Goal: Information Seeking & Learning: Learn about a topic

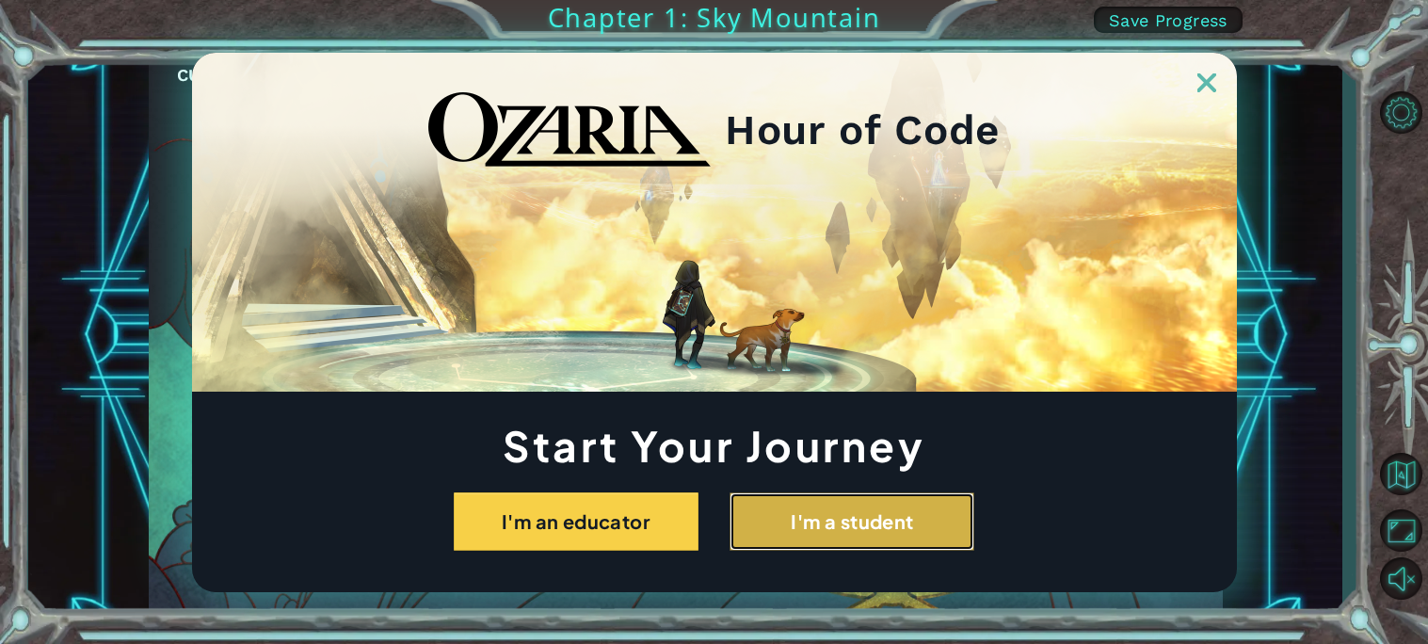
click at [798, 533] on button "I'm a student" at bounding box center [851, 521] width 245 height 58
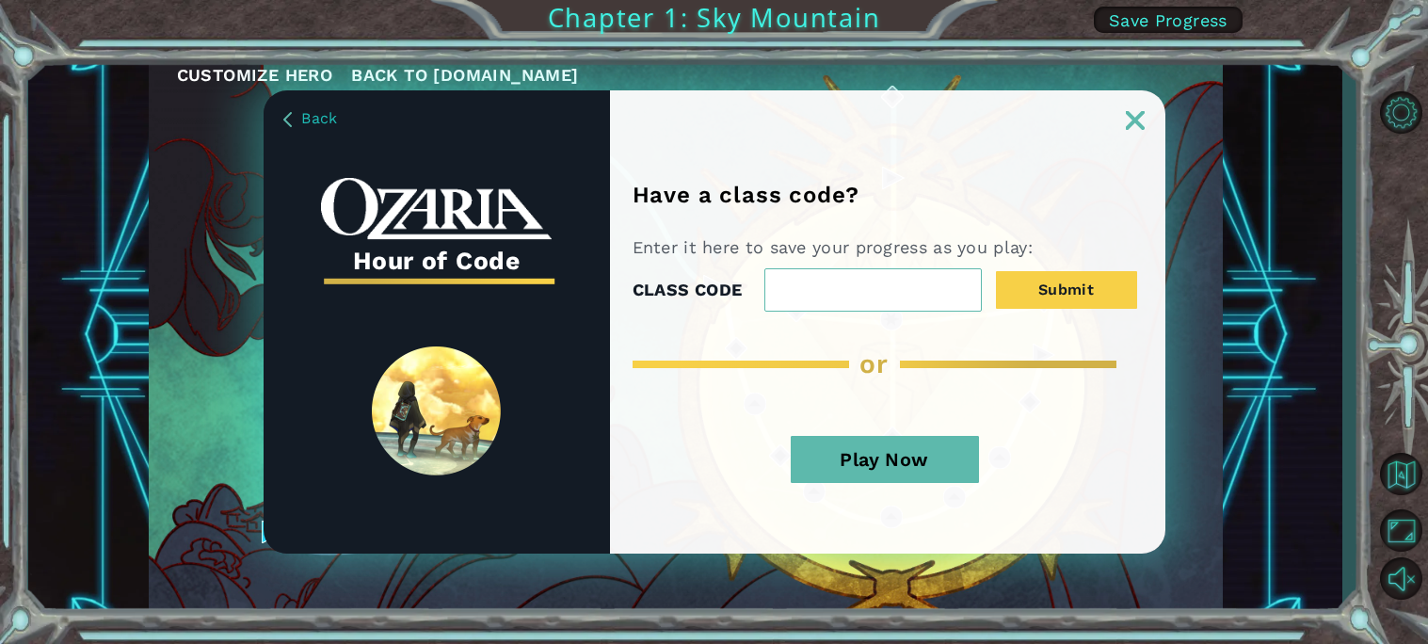
click at [850, 451] on button "Play Now" at bounding box center [885, 459] width 188 height 47
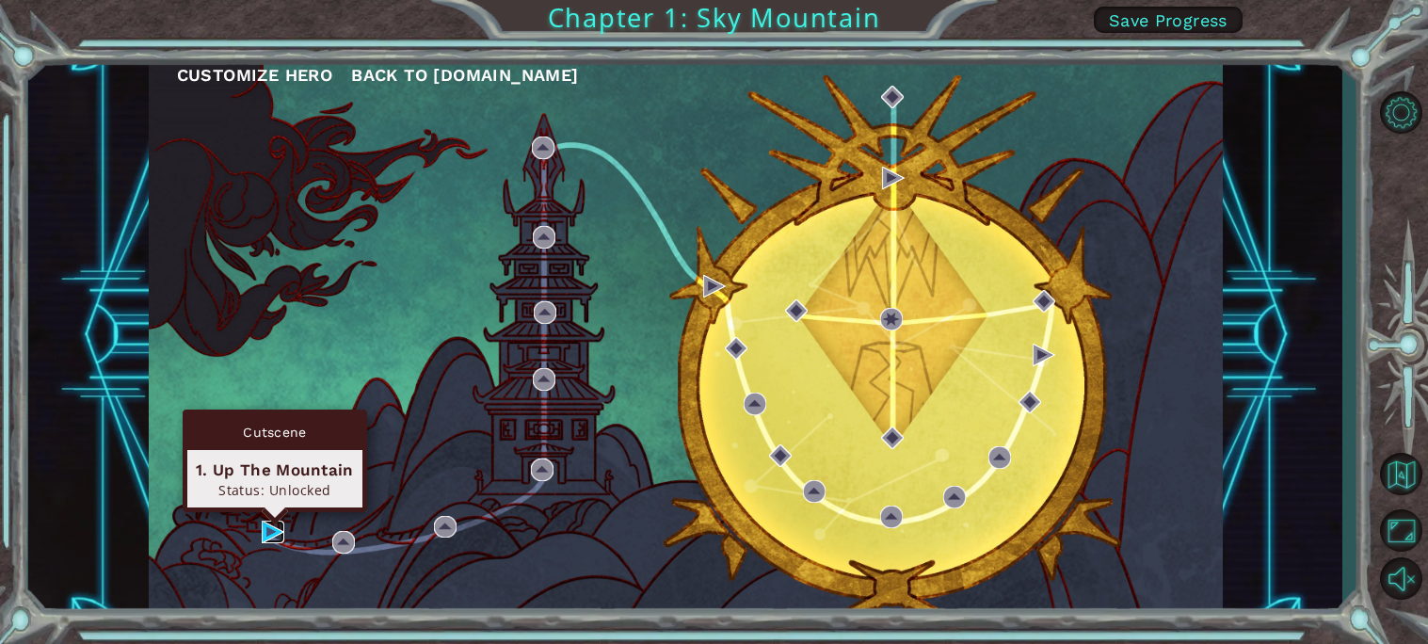
click at [271, 531] on img at bounding box center [273, 531] width 23 height 23
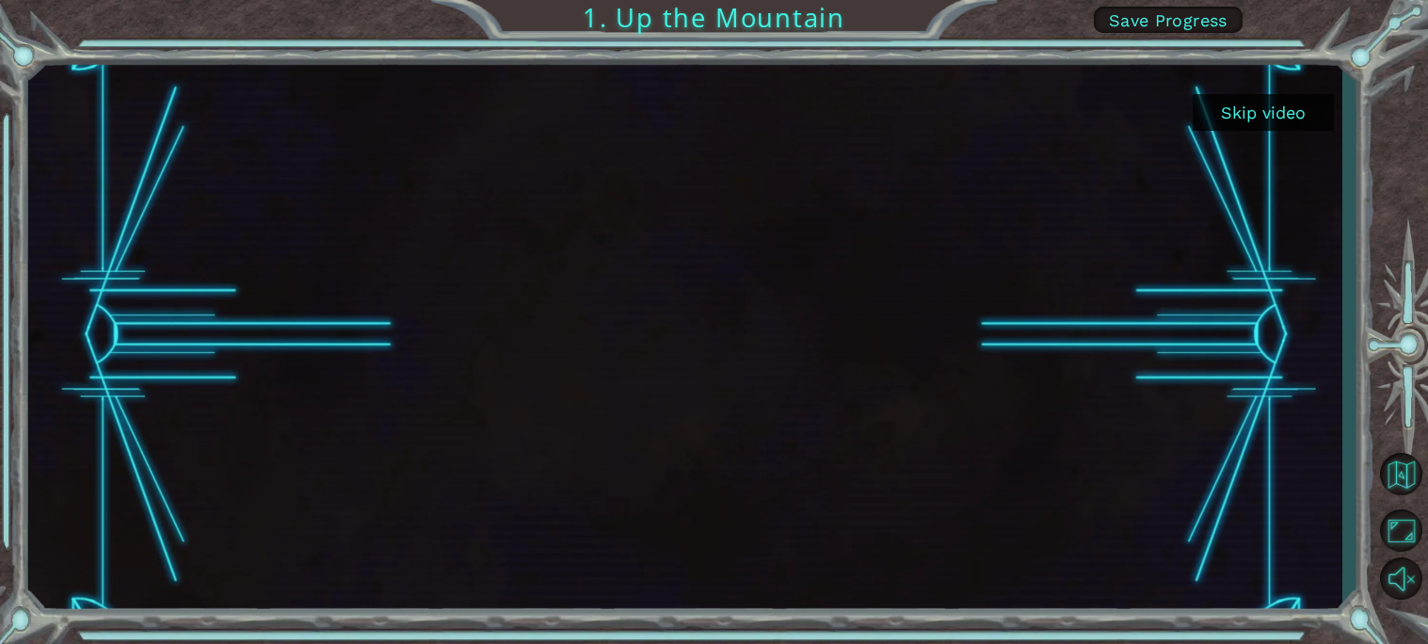
click at [1241, 108] on button "Skip video" at bounding box center [1263, 112] width 141 height 37
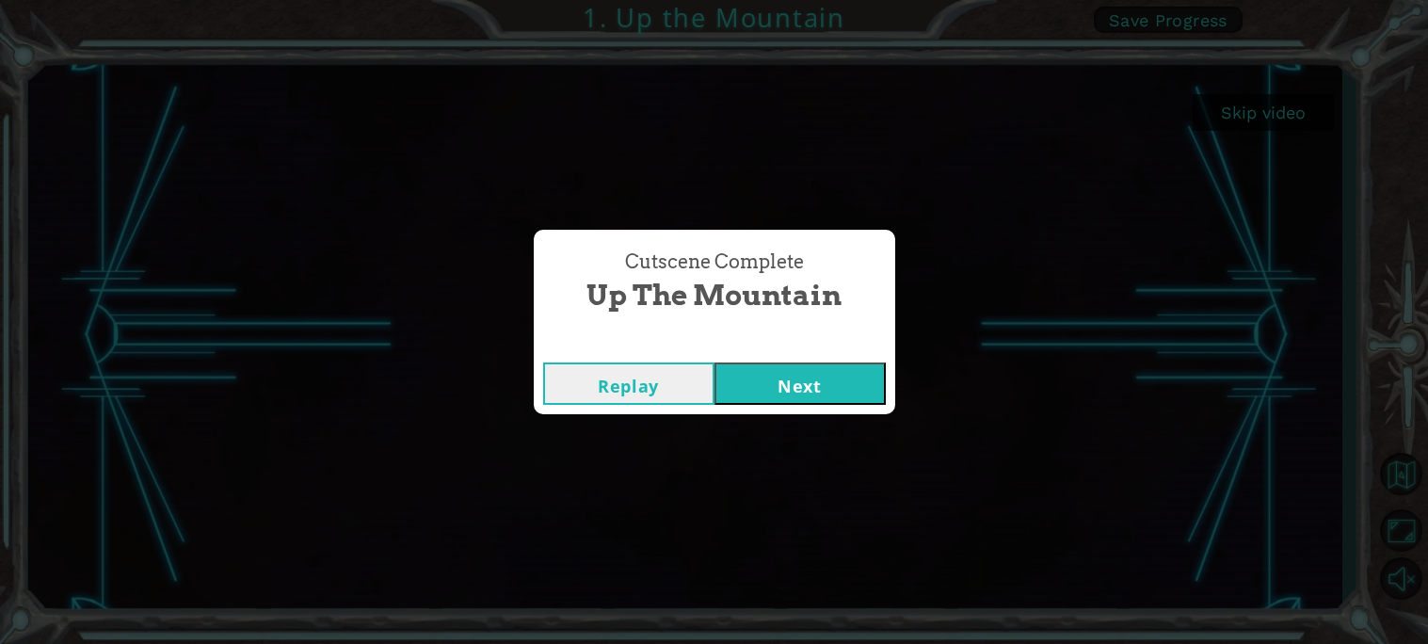
click at [824, 401] on button "Next" at bounding box center [799, 383] width 171 height 42
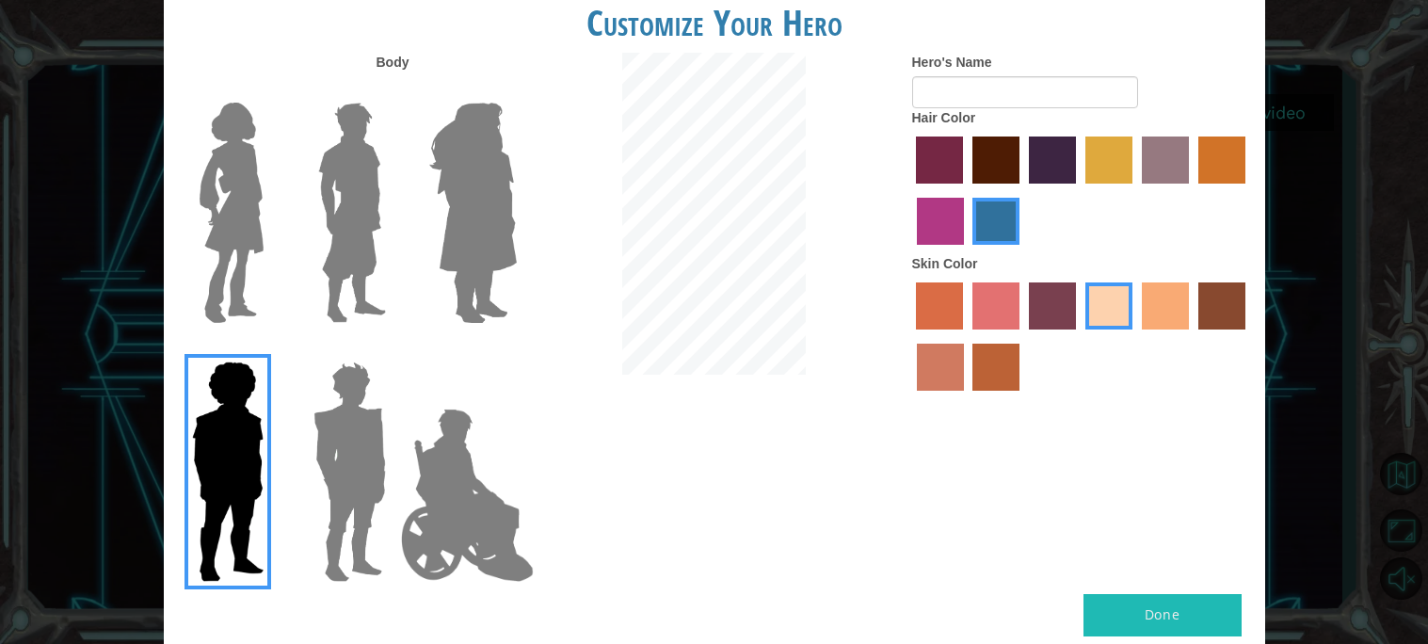
click at [464, 257] on img at bounding box center [473, 212] width 103 height 235
click at [516, 90] on input "Hero Amethyst" at bounding box center [516, 90] width 0 height 0
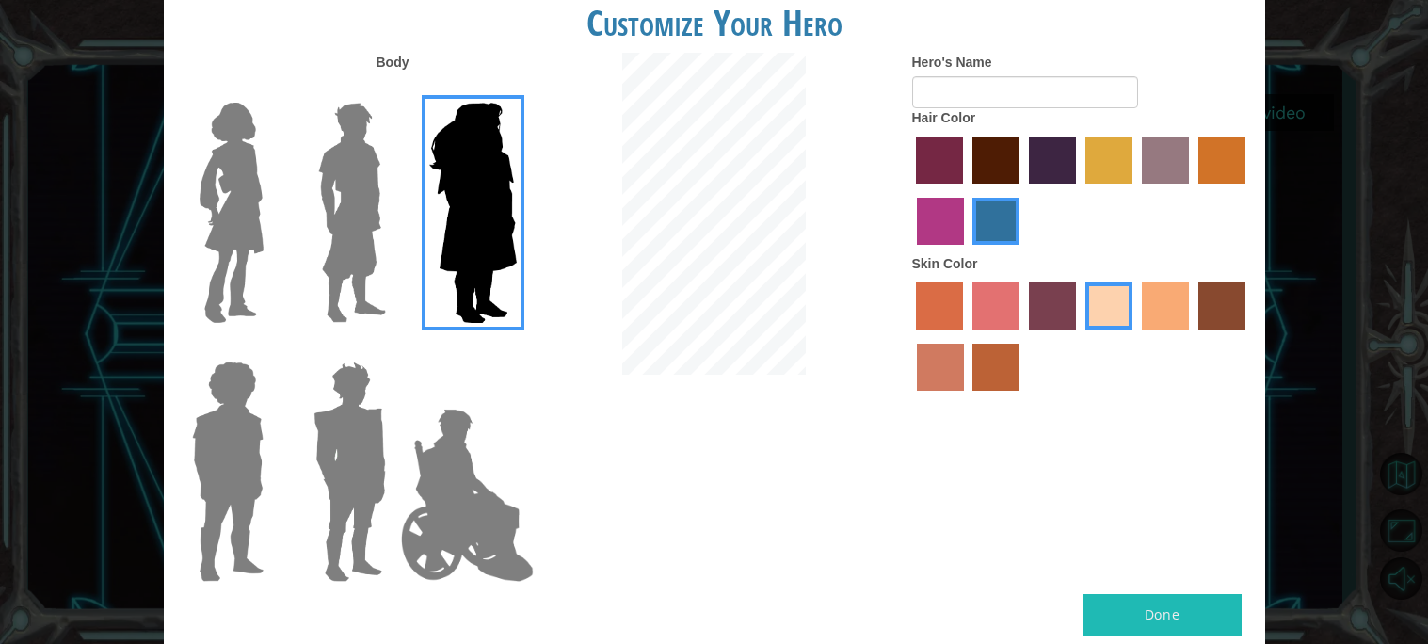
click at [272, 230] on div at bounding box center [225, 205] width 122 height 259
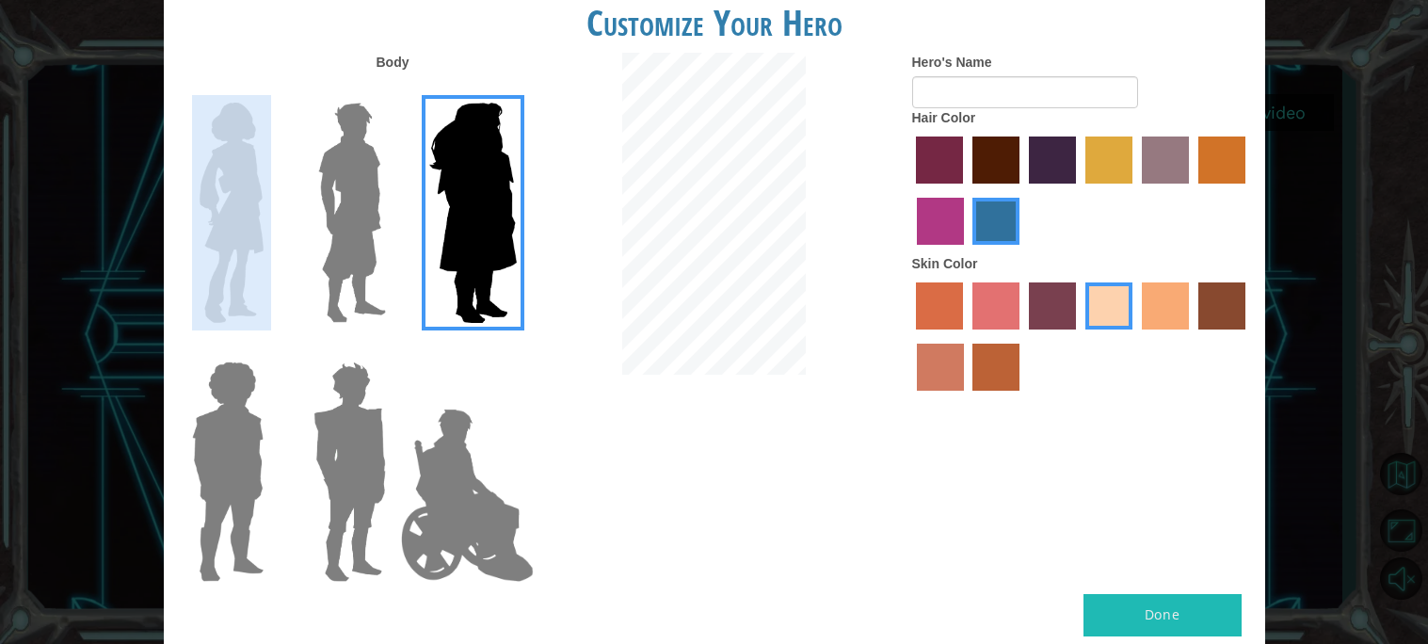
click at [254, 227] on img at bounding box center [231, 212] width 79 height 235
click at [271, 90] on input "Hero Connie" at bounding box center [271, 90] width 0 height 0
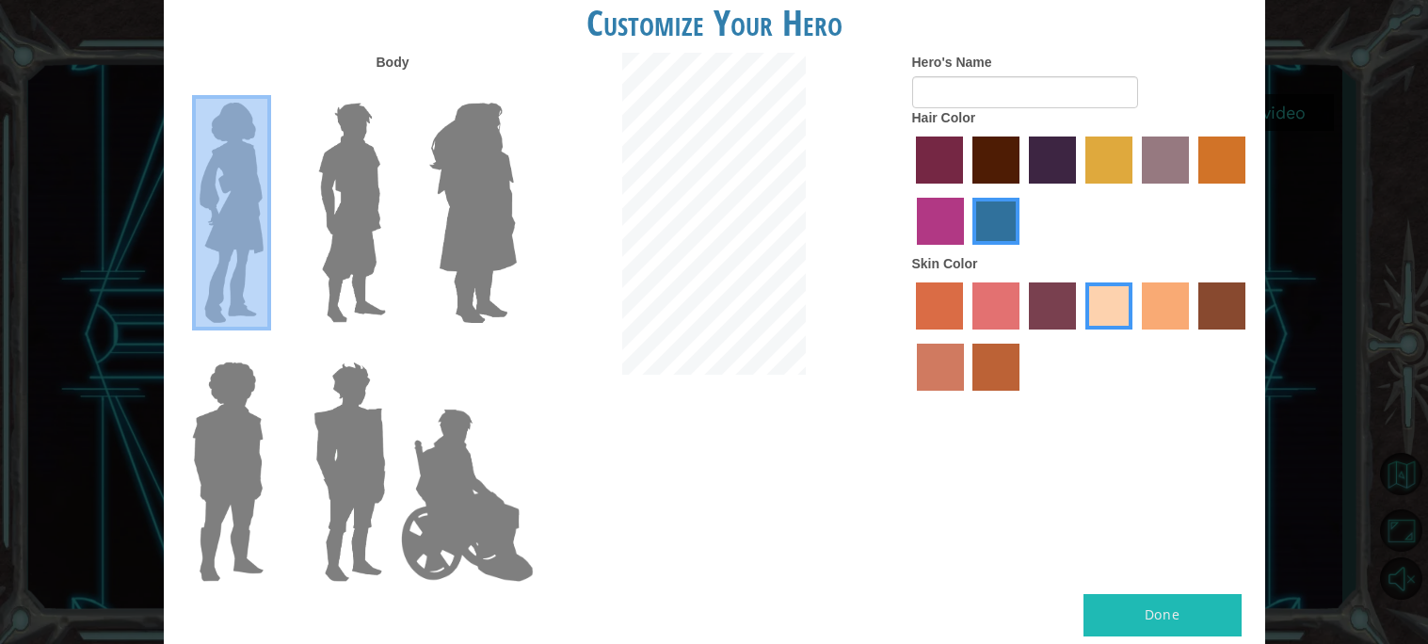
click at [999, 296] on label "froly skin color" at bounding box center [995, 305] width 47 height 47
click at [966, 336] on input "froly skin color" at bounding box center [966, 336] width 0 height 0
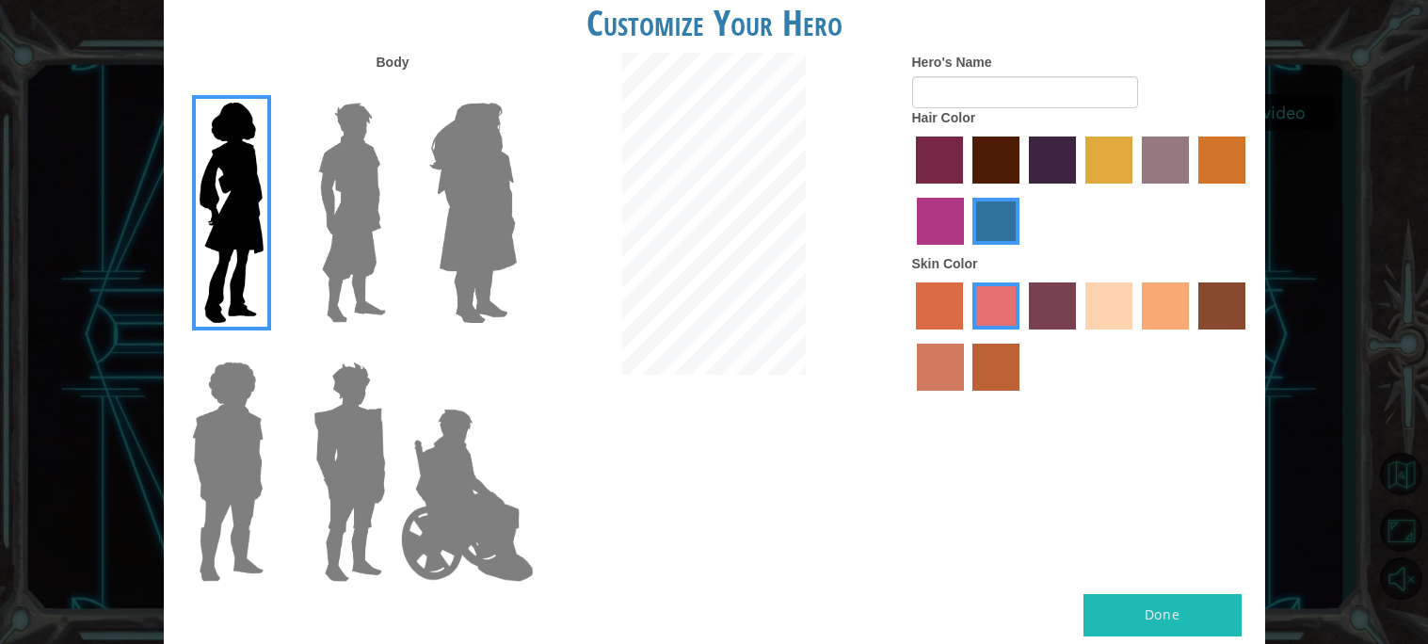
click at [945, 305] on label "sorbus skin color" at bounding box center [939, 305] width 47 height 47
click at [910, 336] on input "sorbus skin color" at bounding box center [910, 336] width 0 height 0
click at [1161, 303] on label "tacao skin color" at bounding box center [1165, 305] width 47 height 47
click at [1135, 336] on input "tacao skin color" at bounding box center [1135, 336] width 0 height 0
click at [1067, 166] on label "hot purple hair color" at bounding box center [1052, 159] width 47 height 47
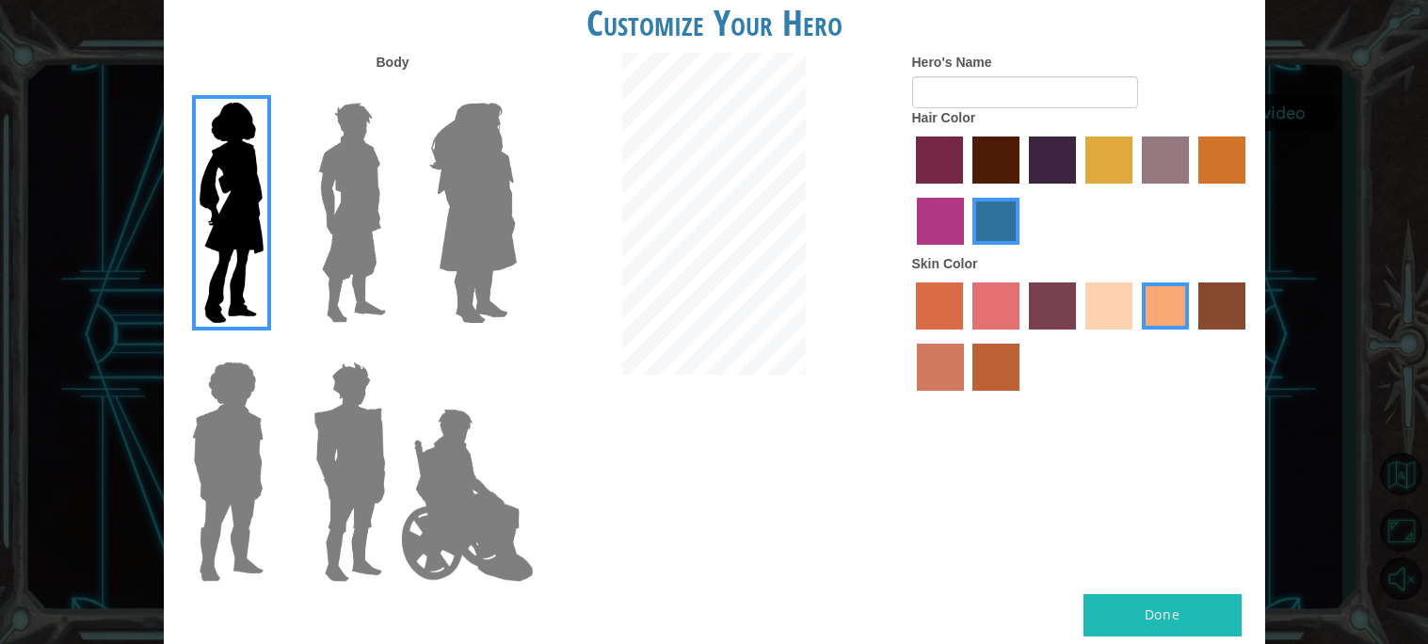
click at [1022, 190] on input "hot purple hair color" at bounding box center [1022, 190] width 0 height 0
click at [1006, 160] on label "maroon hair color" at bounding box center [995, 159] width 47 height 47
click at [966, 190] on input "maroon hair color" at bounding box center [966, 190] width 0 height 0
click at [999, 208] on label "lachmara hair color" at bounding box center [995, 221] width 47 height 47
click at [967, 251] on input "lachmara hair color" at bounding box center [967, 251] width 0 height 0
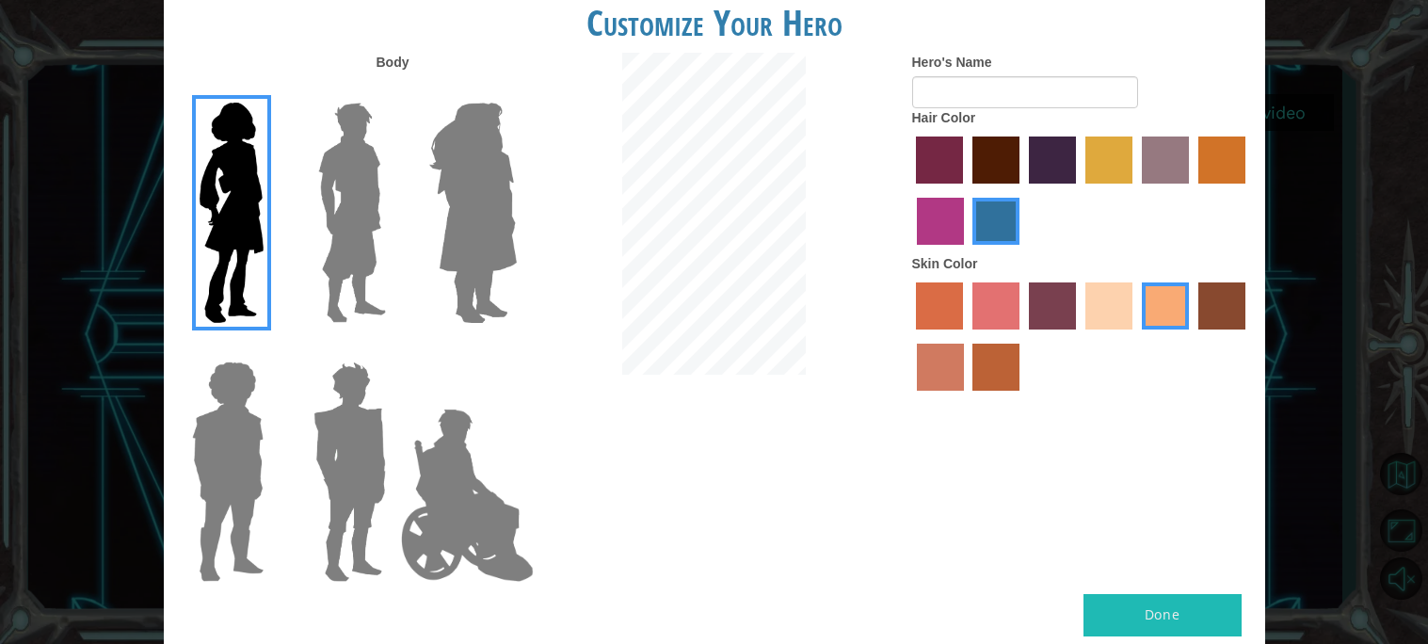
click at [930, 213] on label "medium red violet hair color" at bounding box center [940, 221] width 47 height 47
click at [1248, 190] on input "medium red violet hair color" at bounding box center [1248, 190] width 0 height 0
click at [1046, 162] on label "hot purple hair color" at bounding box center [1052, 159] width 47 height 47
click at [1022, 190] on input "hot purple hair color" at bounding box center [1022, 190] width 0 height 0
click at [981, 154] on label "maroon hair color" at bounding box center [995, 159] width 47 height 47
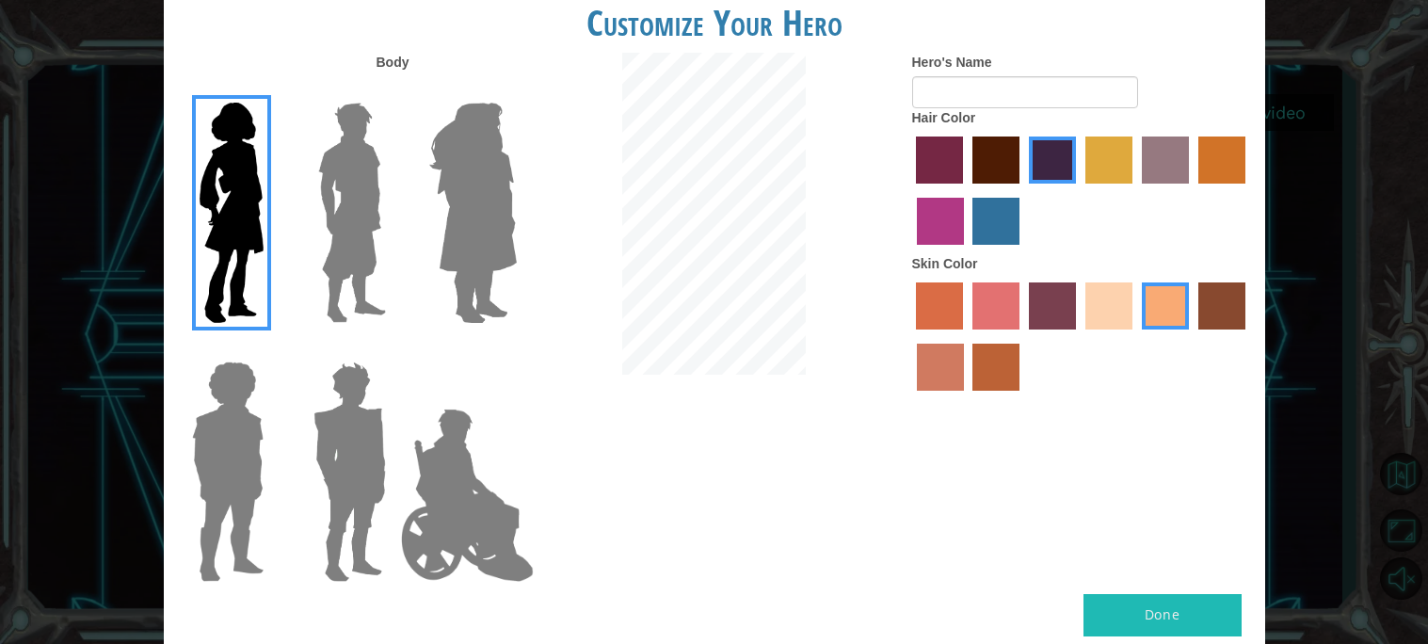
click at [966, 190] on input "maroon hair color" at bounding box center [966, 190] width 0 height 0
click at [1049, 156] on label "hot purple hair color" at bounding box center [1052, 159] width 47 height 47
click at [1022, 190] on input "hot purple hair color" at bounding box center [1022, 190] width 0 height 0
click at [935, 158] on label "paprika hair color" at bounding box center [939, 159] width 47 height 47
click at [910, 190] on input "paprika hair color" at bounding box center [910, 190] width 0 height 0
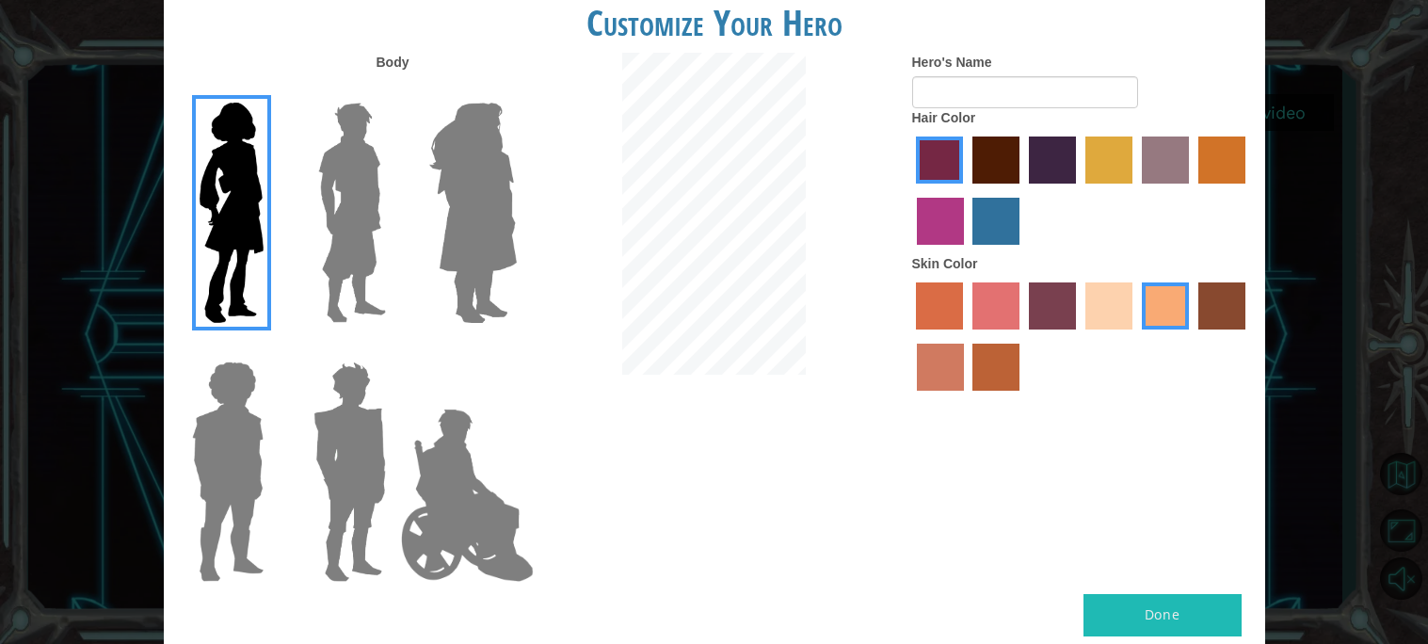
click at [946, 227] on label "medium red violet hair color" at bounding box center [940, 221] width 47 height 47
click at [1248, 190] on input "medium red violet hair color" at bounding box center [1248, 190] width 0 height 0
click at [1015, 97] on input "Hero's Name" at bounding box center [1025, 92] width 226 height 32
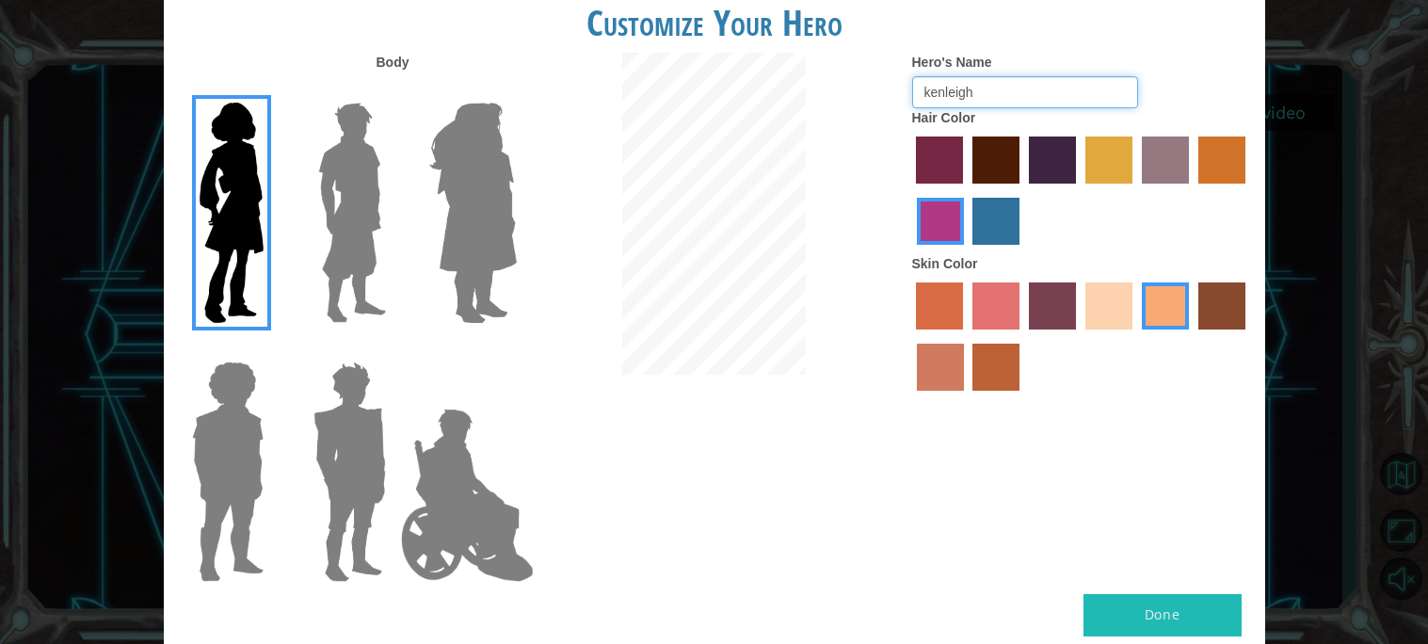
type input "kenleigh"
click at [1172, 606] on button "Done" at bounding box center [1162, 615] width 158 height 42
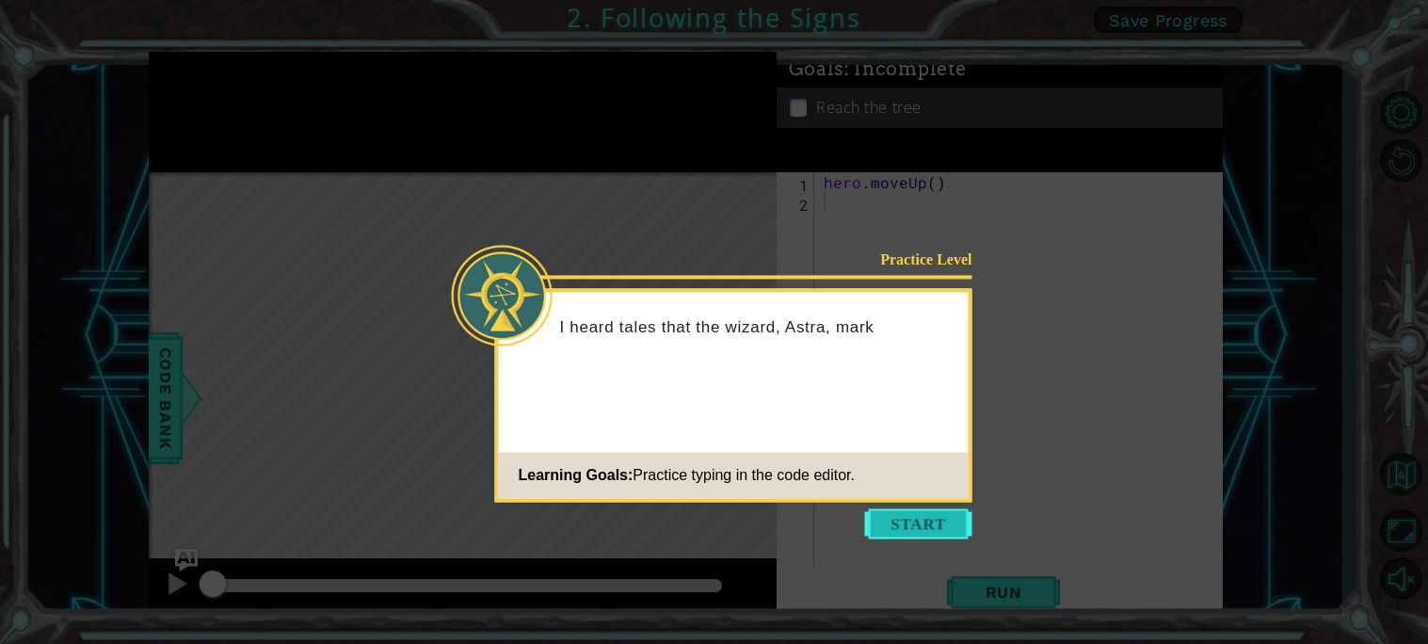
click at [916, 522] on button "Start" at bounding box center [918, 523] width 107 height 30
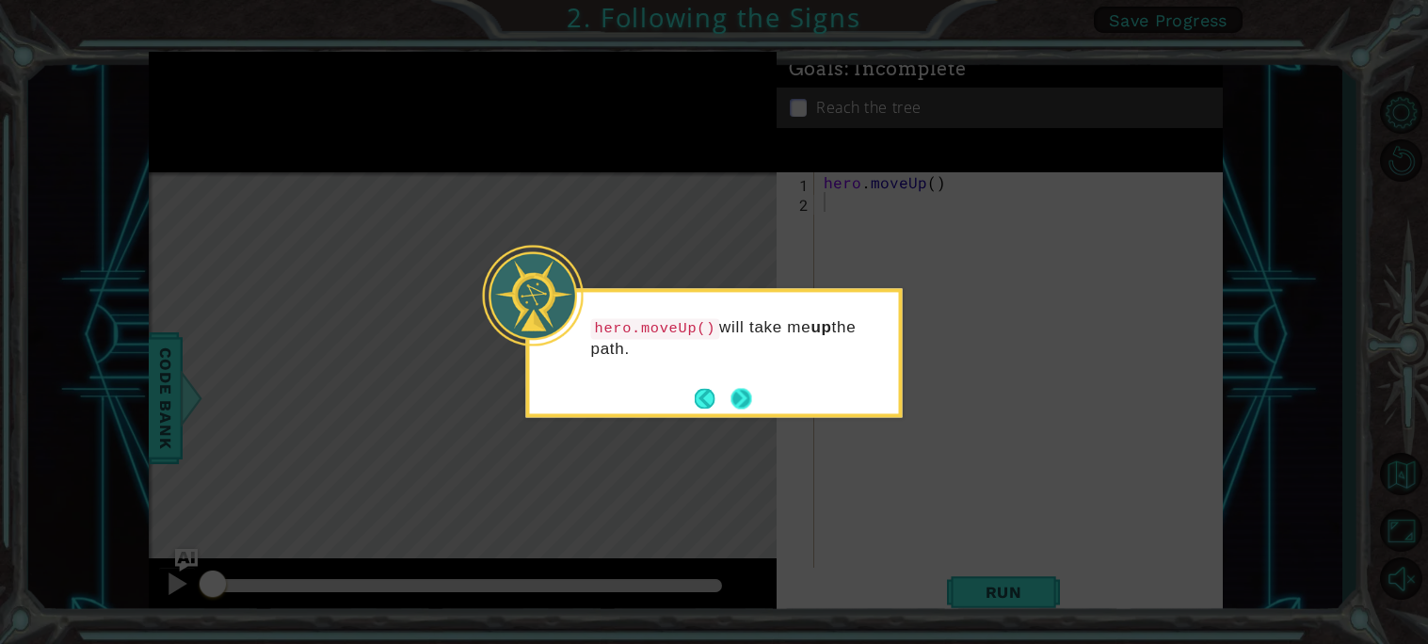
click at [738, 399] on button "Next" at bounding box center [740, 398] width 21 height 21
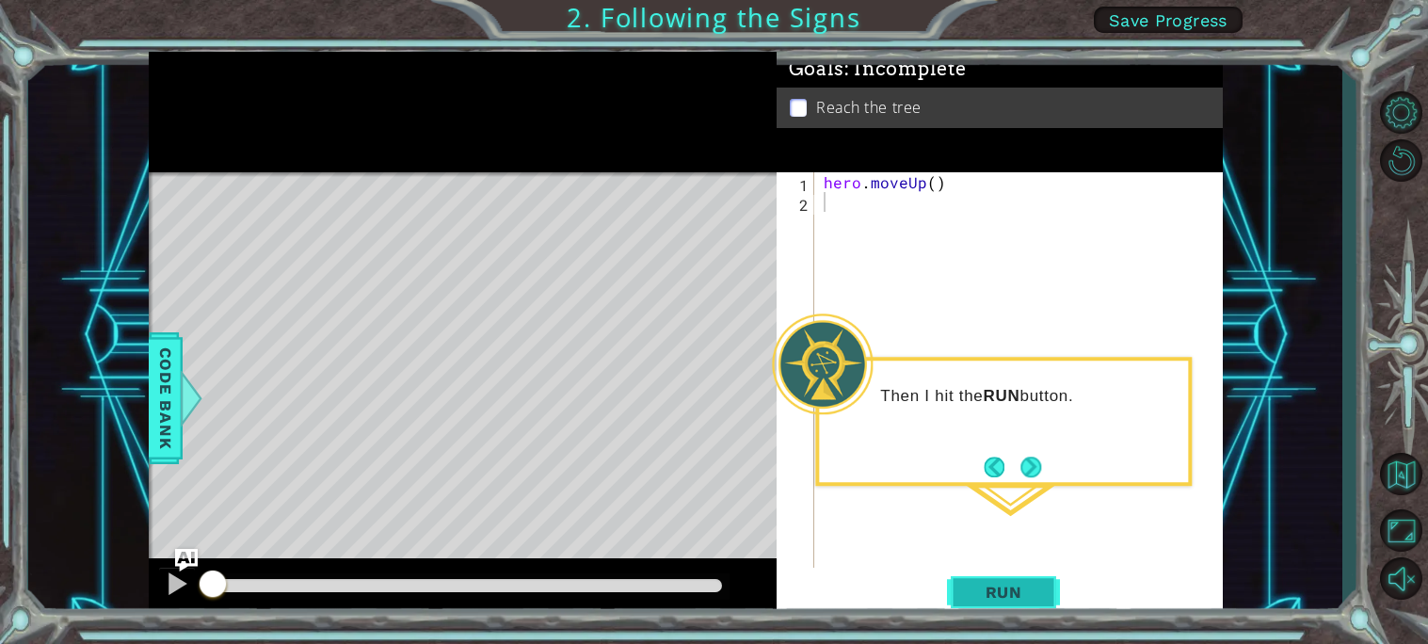
click at [981, 585] on span "Run" at bounding box center [1004, 592] width 74 height 19
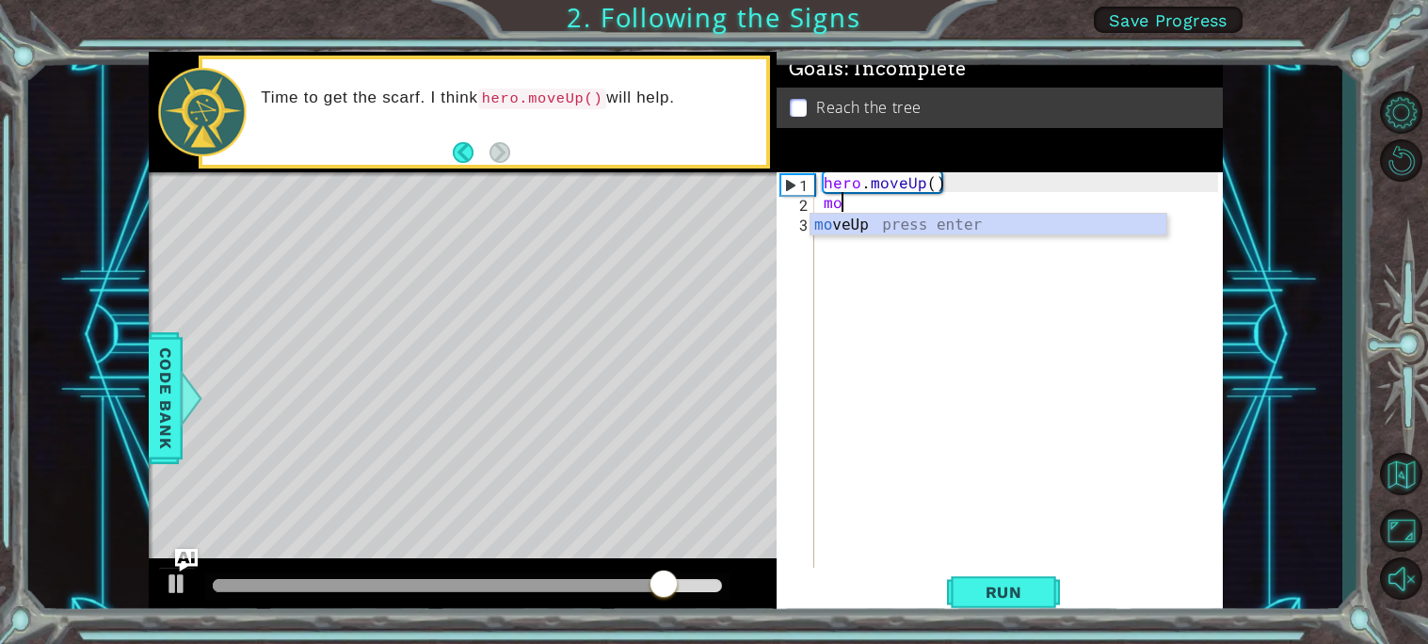
type textarea "m"
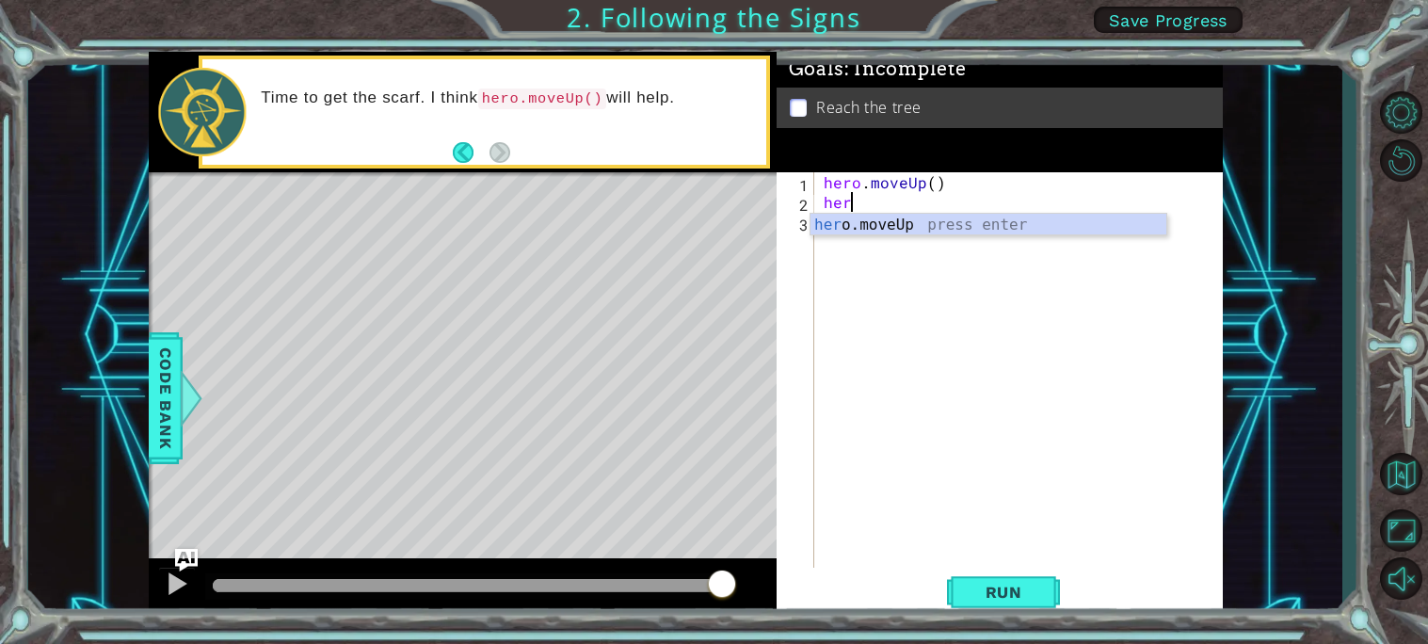
type textarea "her."
click at [832, 220] on div "her o . moveUp press enter" at bounding box center [988, 248] width 356 height 68
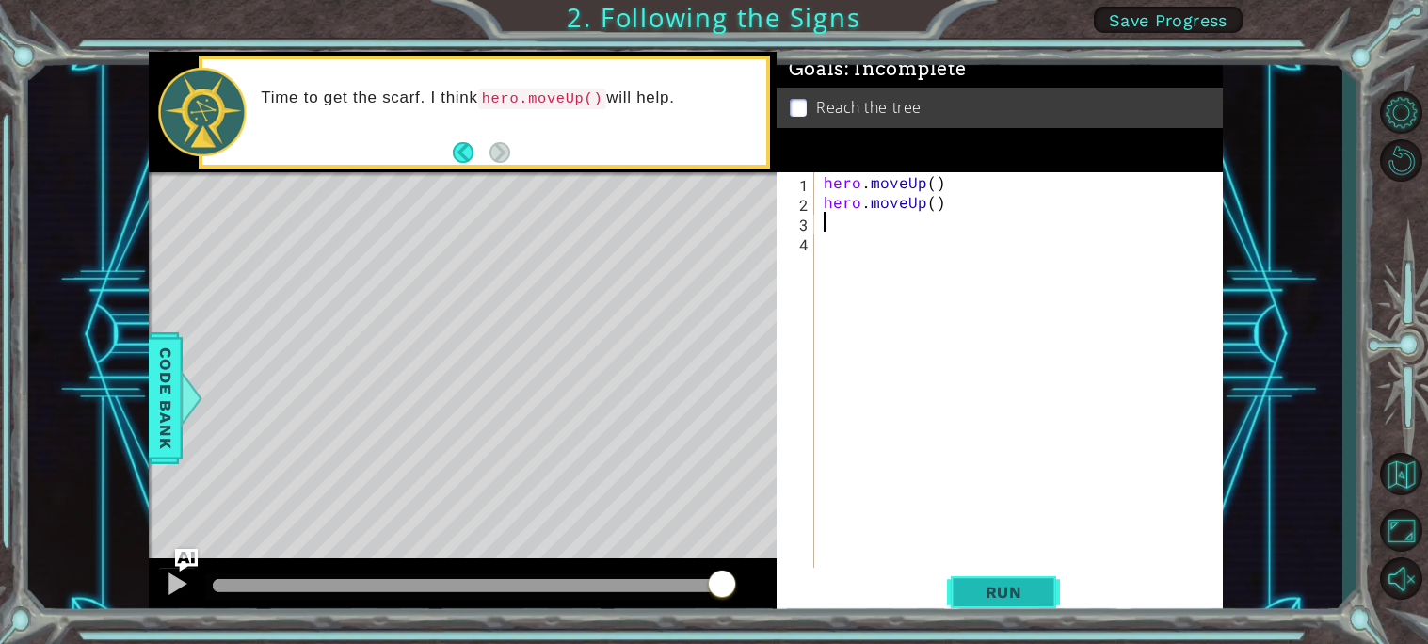
click at [1021, 589] on span "Run" at bounding box center [1004, 592] width 74 height 19
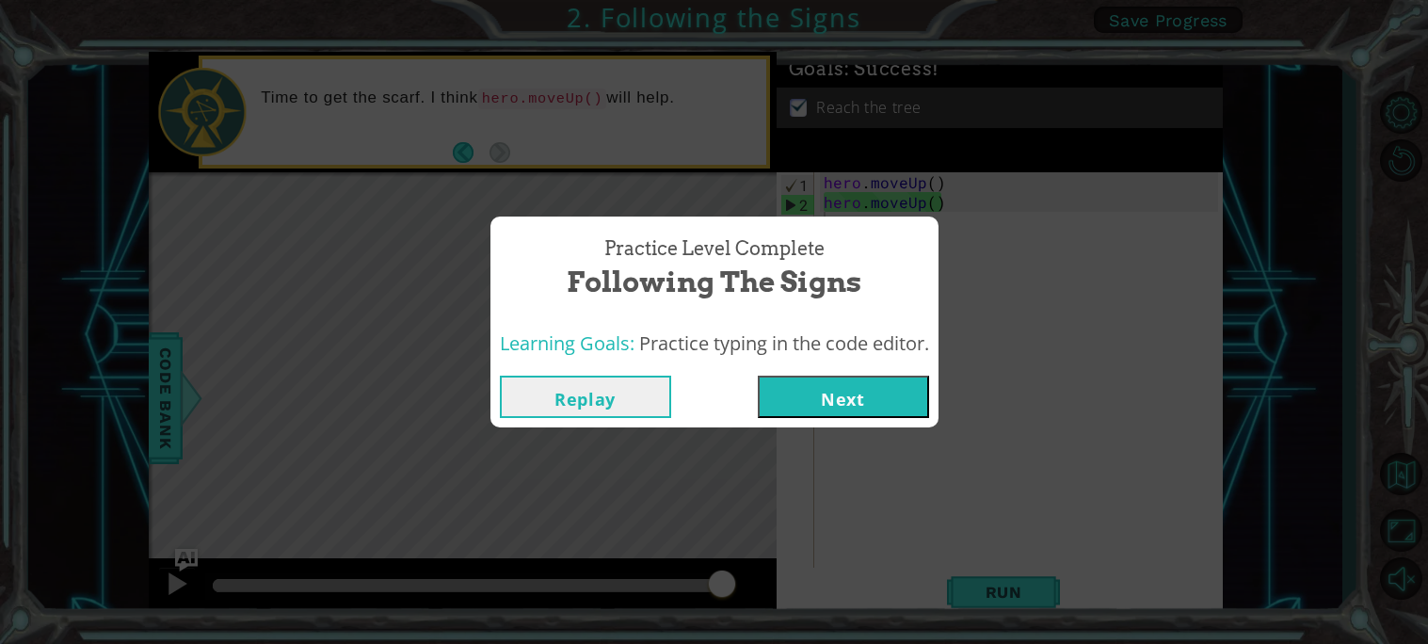
click at [821, 404] on button "Next" at bounding box center [843, 397] width 171 height 42
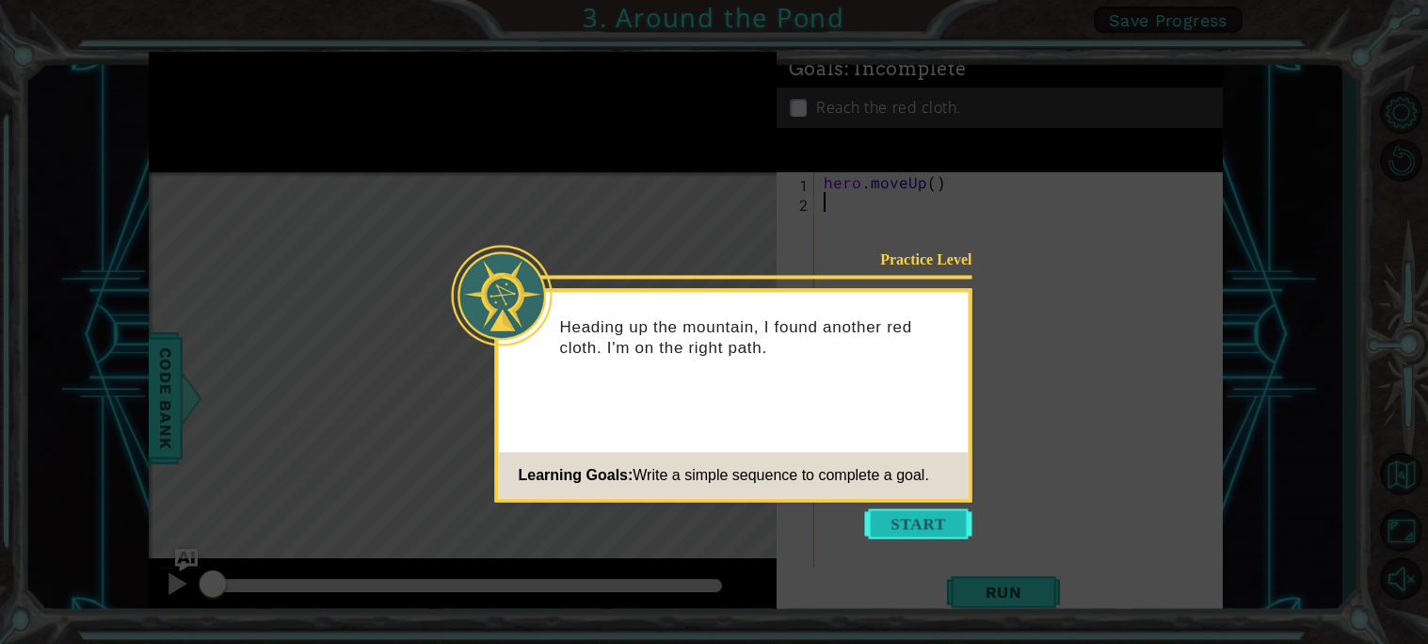
click at [913, 516] on button "Start" at bounding box center [918, 523] width 107 height 30
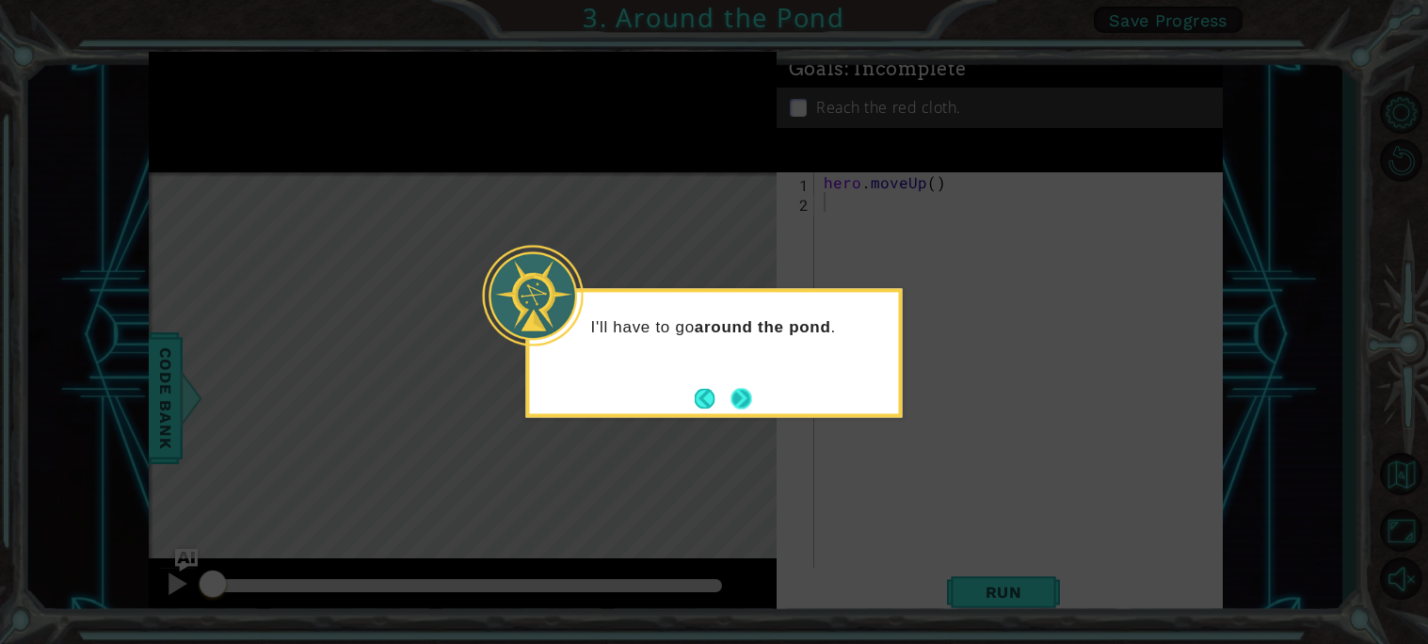
click at [738, 391] on button "Next" at bounding box center [740, 398] width 21 height 21
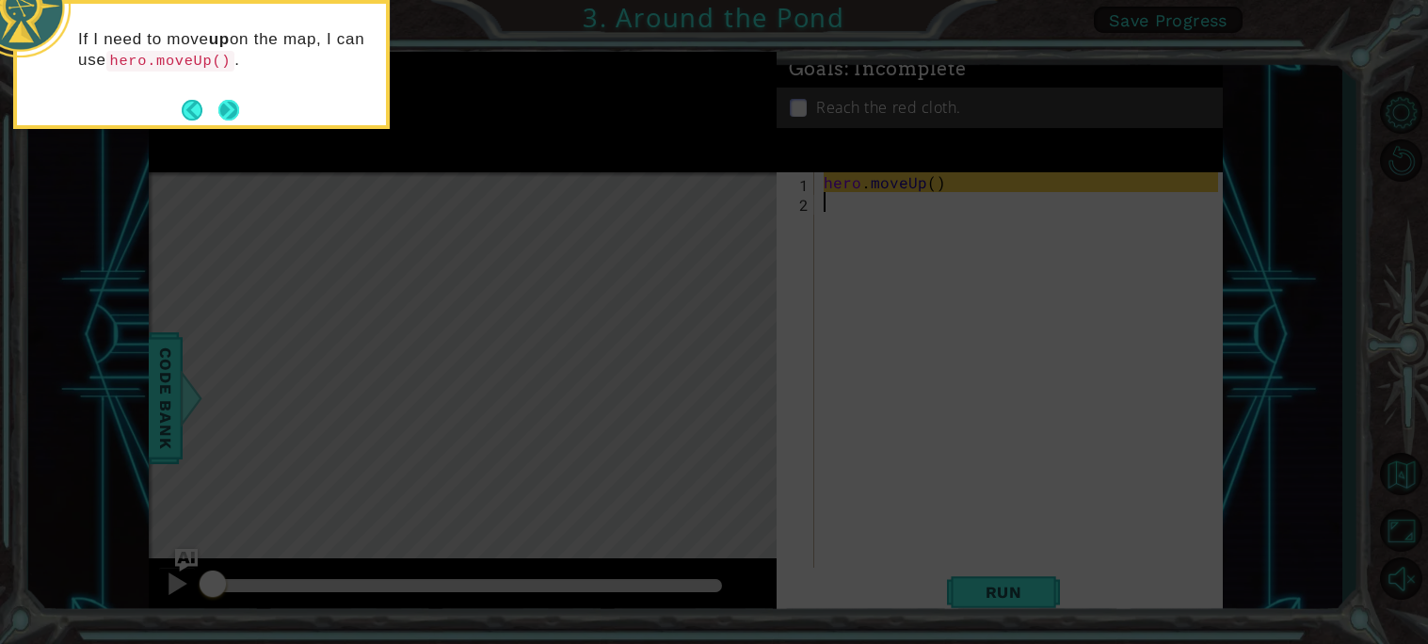
click at [231, 110] on button "Next" at bounding box center [228, 110] width 21 height 21
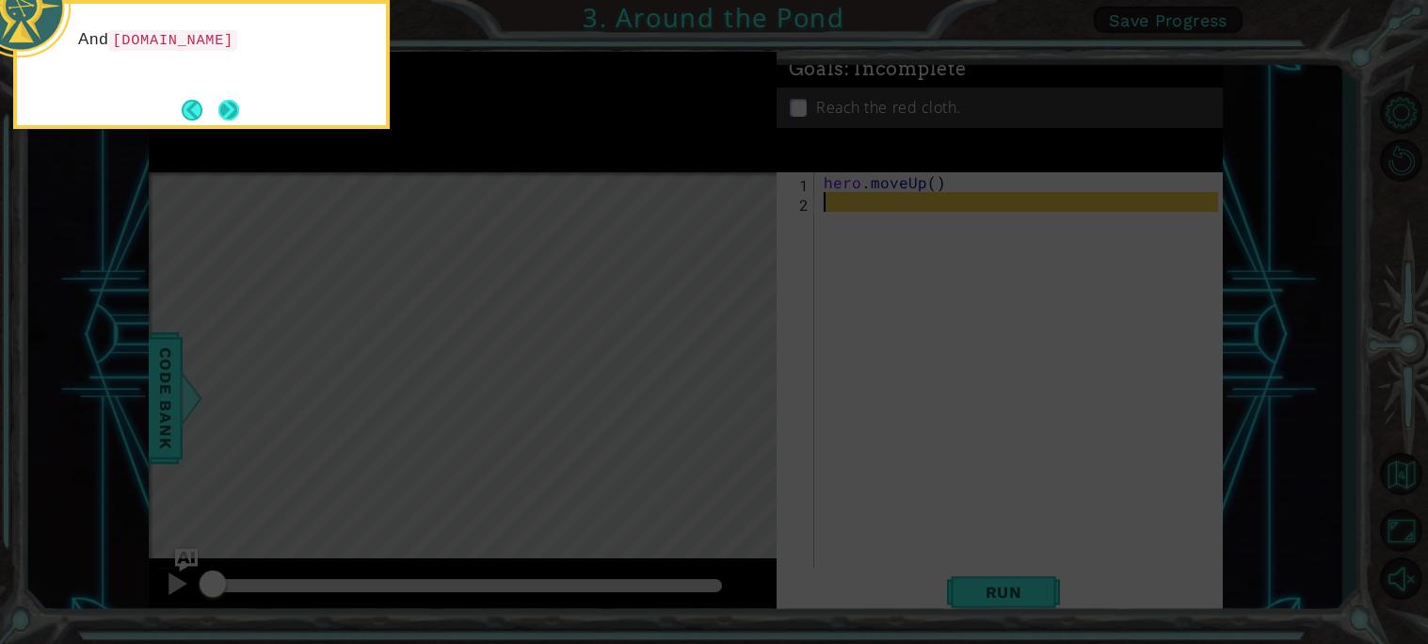
click at [232, 111] on button "Next" at bounding box center [228, 110] width 24 height 24
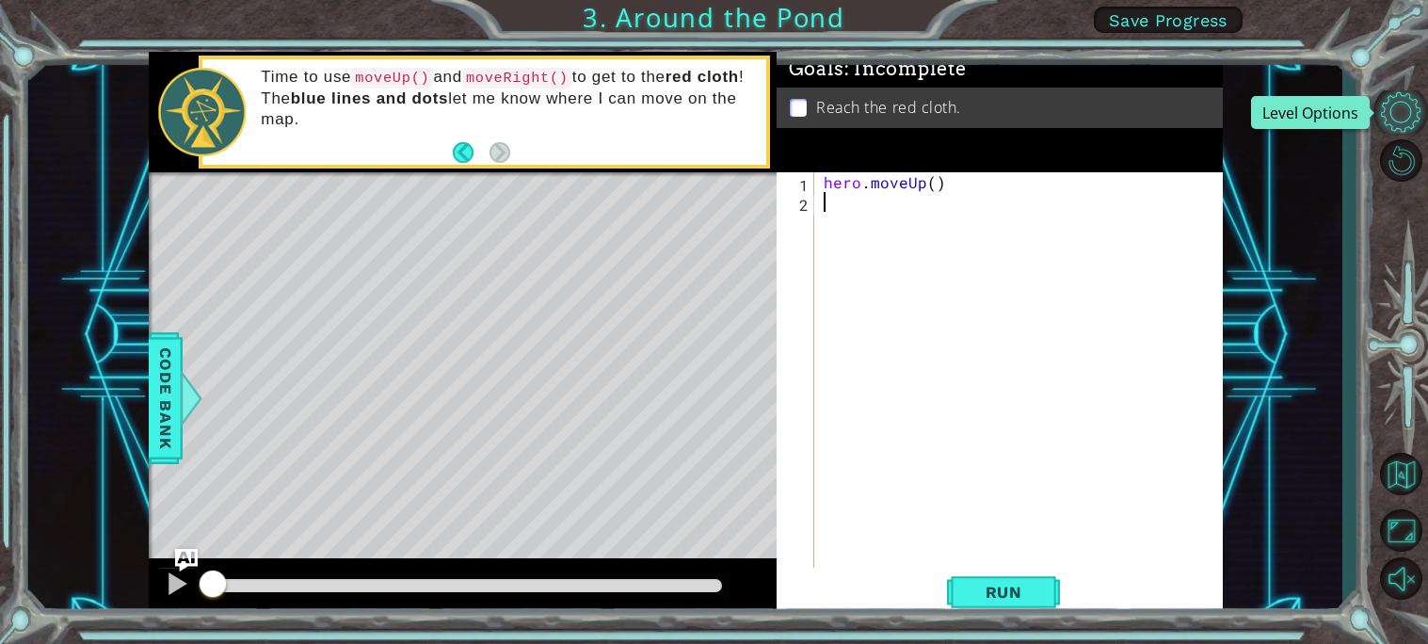
click at [1389, 121] on button "Level Options" at bounding box center [1400, 111] width 55 height 42
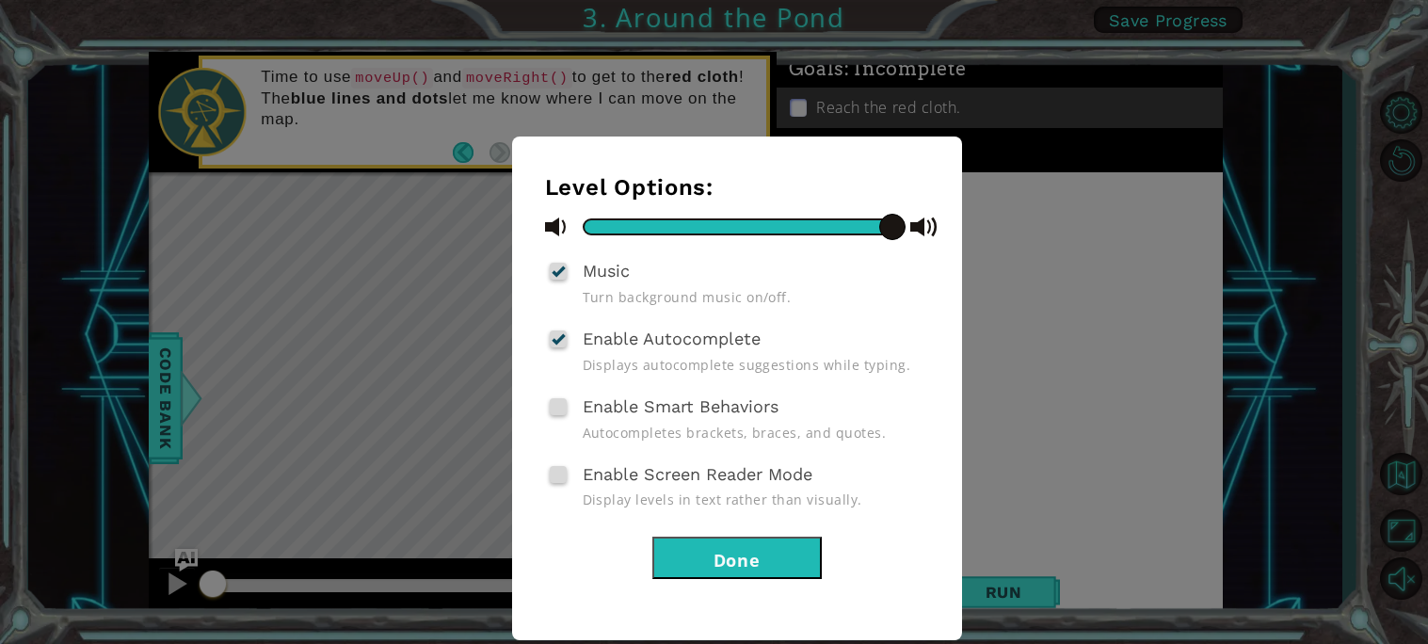
click at [1182, 305] on div "Level Options: Music Turn background music on/off. Enable Autocomplete Displays…" at bounding box center [714, 322] width 1428 height 644
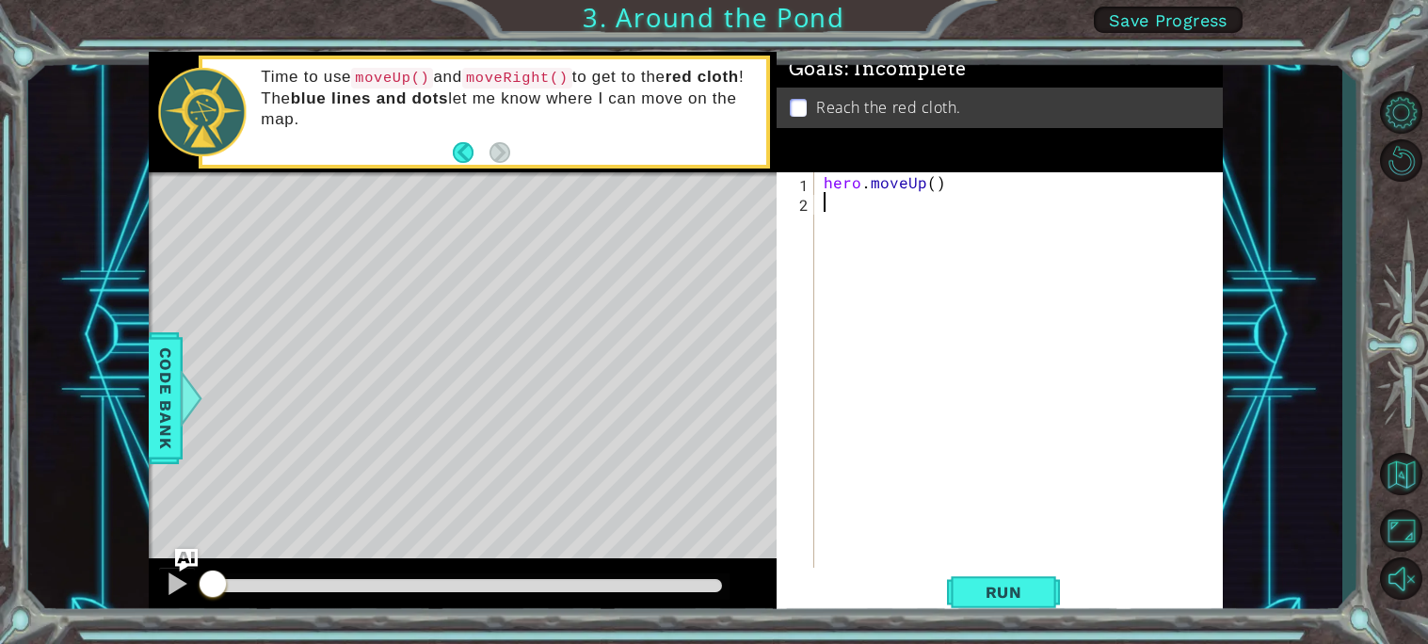
click at [1113, 15] on span "Save Progress" at bounding box center [1168, 20] width 119 height 20
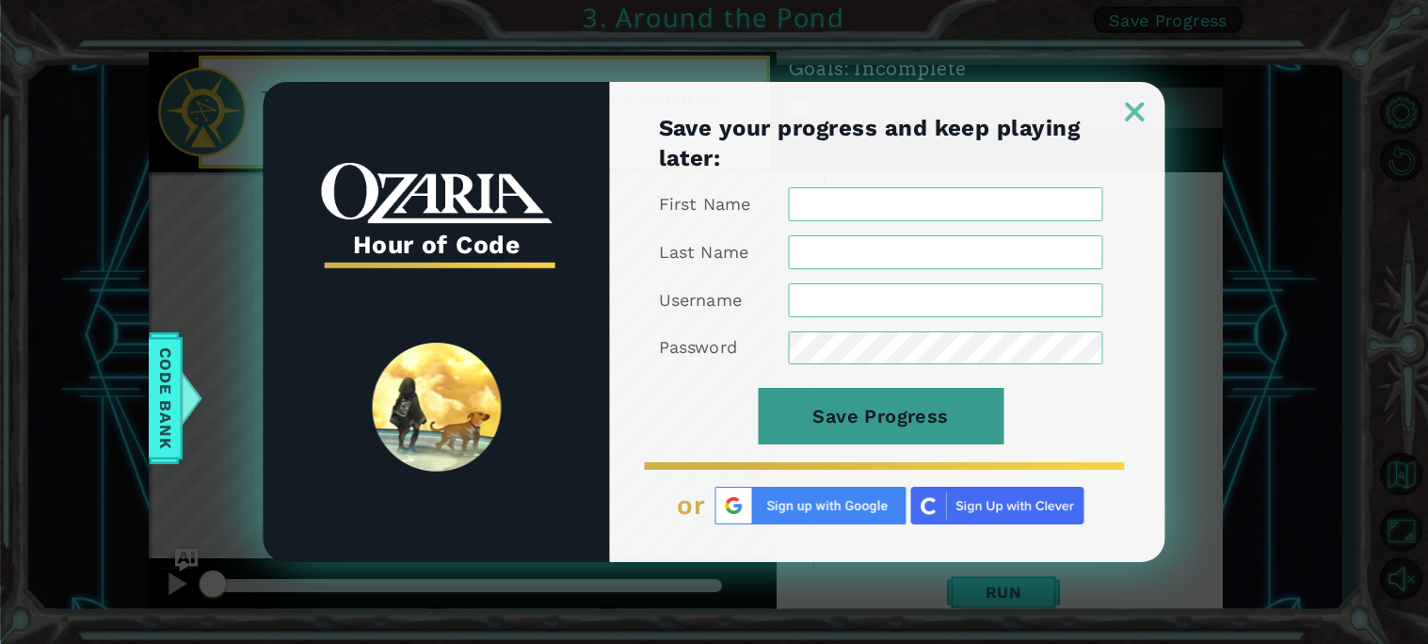
click at [973, 403] on button "Save Progress" at bounding box center [881, 416] width 246 height 56
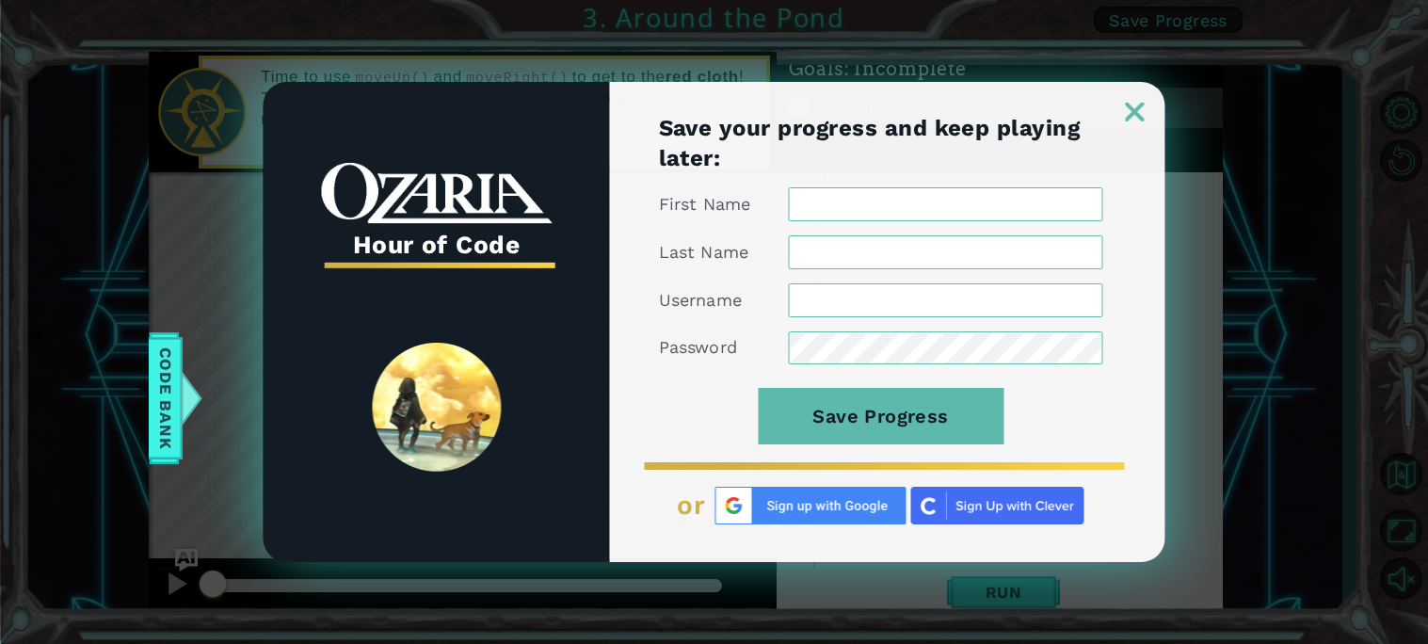
click at [1131, 117] on img at bounding box center [1135, 112] width 19 height 19
